Goal: Find specific page/section: Find specific page/section

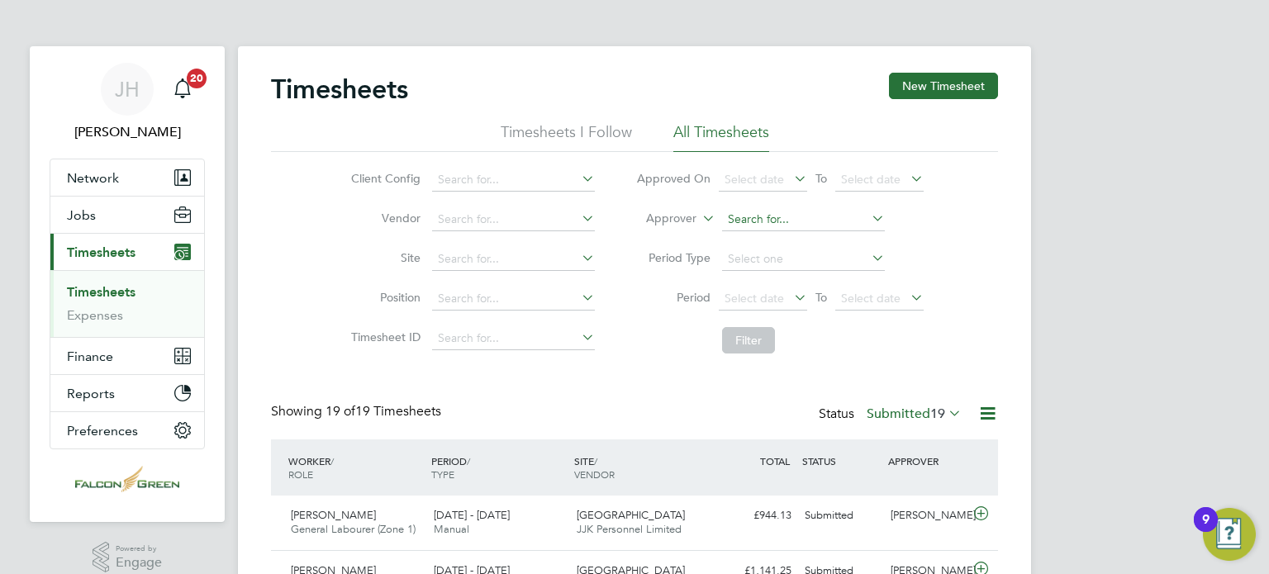
click at [816, 215] on input at bounding box center [803, 219] width 163 height 23
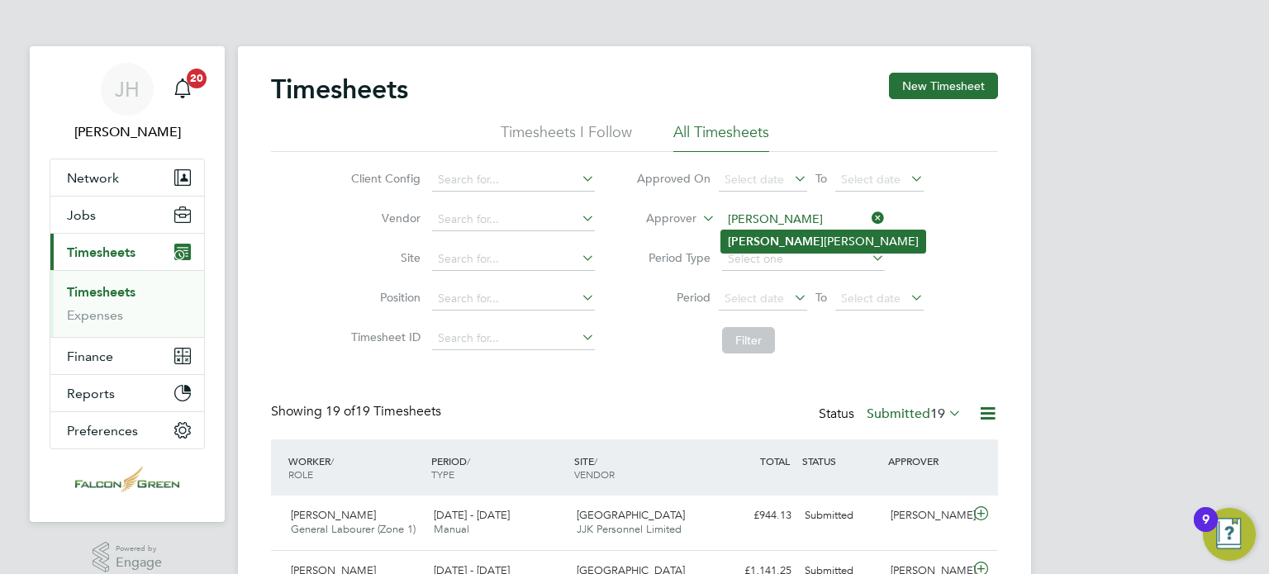
click at [754, 239] on li "Jon athan Convery" at bounding box center [823, 242] width 204 height 22
type input "[PERSON_NAME]"
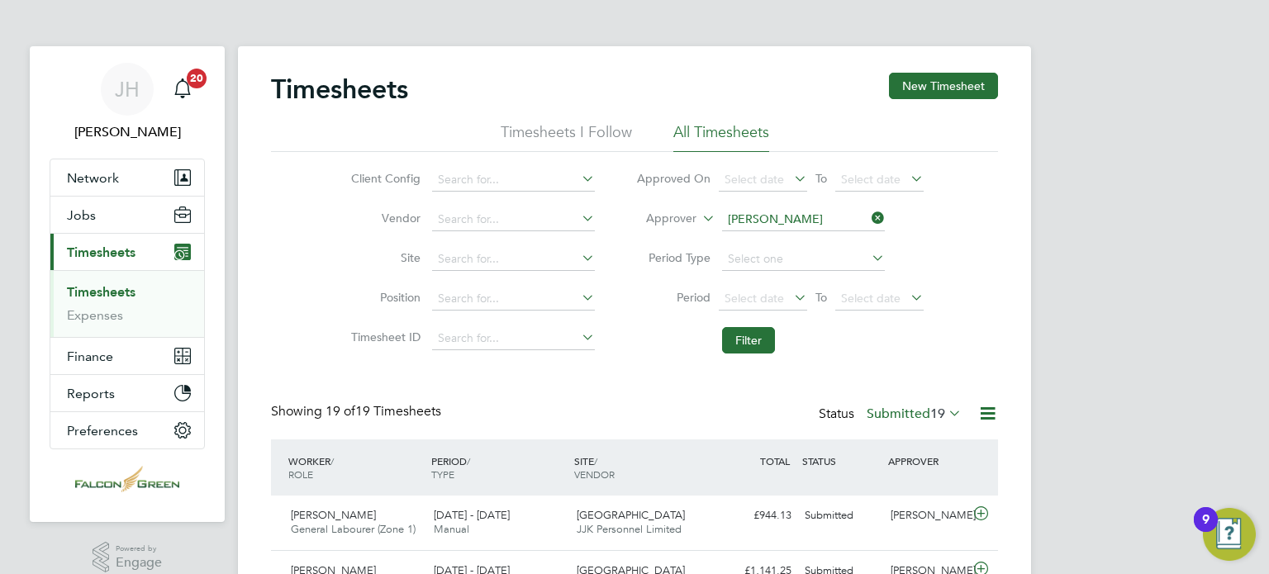
click at [889, 323] on li "Filter" at bounding box center [780, 340] width 329 height 43
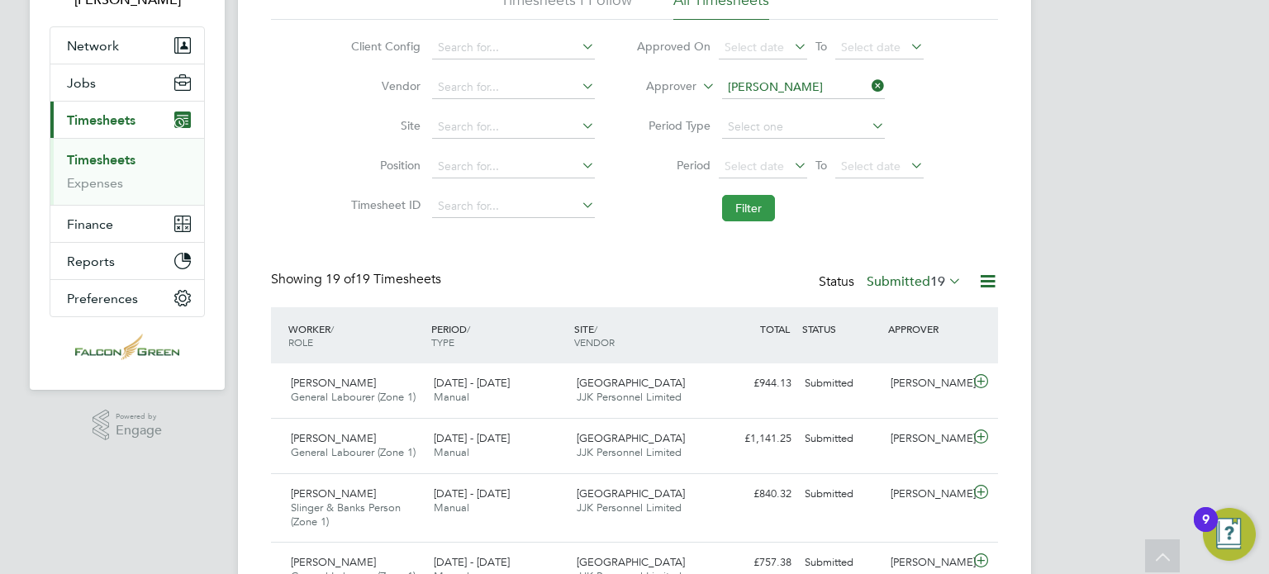
click at [747, 214] on button "Filter" at bounding box center [748, 208] width 53 height 26
click at [760, 202] on button "Filter" at bounding box center [748, 208] width 53 height 26
